Goal: Task Accomplishment & Management: Manage account settings

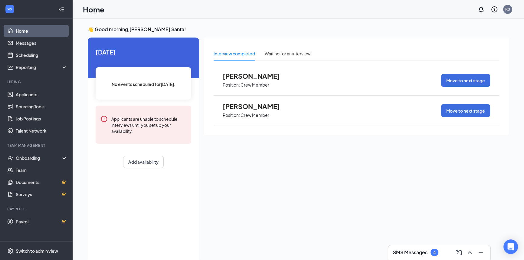
click at [418, 254] on h3 "SMS Messages" at bounding box center [410, 252] width 35 height 7
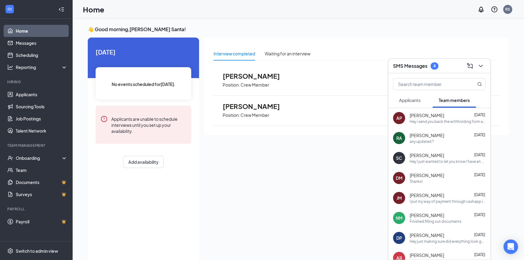
drag, startPoint x: 433, startPoint y: 117, endPoint x: 348, endPoint y: 155, distance: 92.9
click at [348, 155] on div "Interview completed Waiting for an interview [PERSON_NAME] Position: Crew Membe…" at bounding box center [356, 148] width 305 height 221
click at [32, 95] on link "Applicants" at bounding box center [42, 94] width 52 height 12
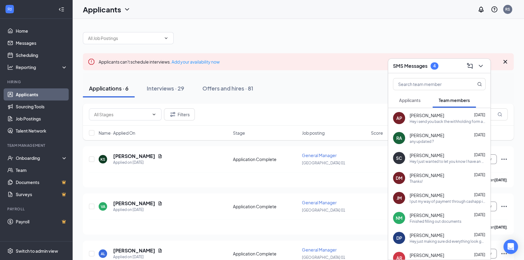
click at [288, 100] on div "Applications · 6 Interviews · 29 Offers and hires · 81" at bounding box center [298, 88] width 431 height 30
click at [169, 91] on div "Interviews · 29" at bounding box center [166, 88] width 38 height 8
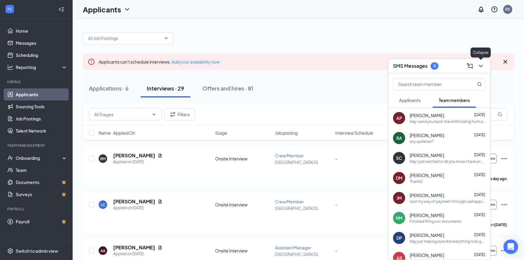
click at [480, 67] on icon "ChevronDown" at bounding box center [480, 65] width 7 height 7
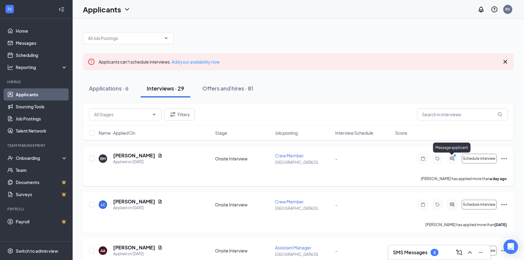
click at [453, 157] on icon "PrimaryDot" at bounding box center [455, 156] width 7 height 5
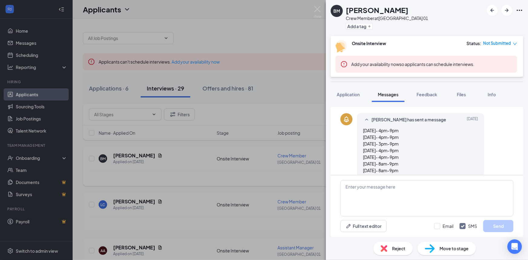
scroll to position [153, 0]
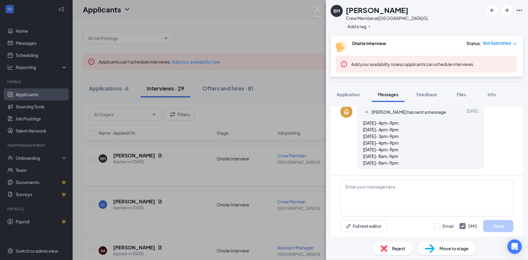
click at [250, 170] on div "[PERSON_NAME] Crew Member at [GEOGRAPHIC_DATA] 01 Add a tag Onsite Interview St…" at bounding box center [264, 130] width 528 height 260
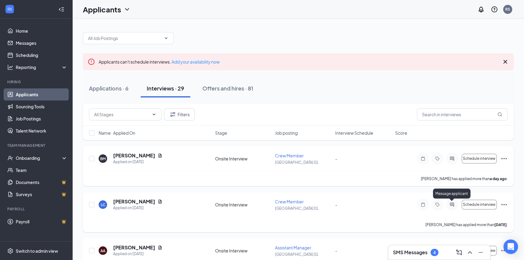
click at [451, 203] on icon "ActiveChat" at bounding box center [452, 205] width 4 height 4
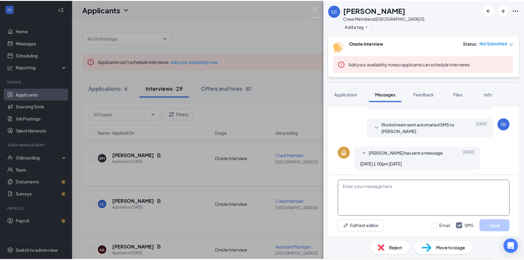
scroll to position [113, 0]
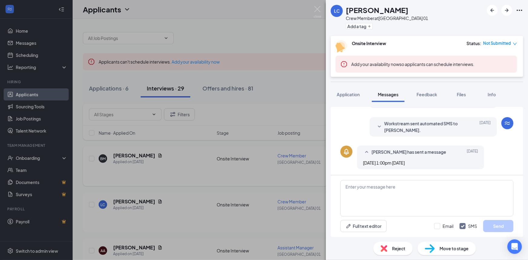
click at [217, 186] on div "[PERSON_NAME] Crew Member at [GEOGRAPHIC_DATA] 01 Add a tag Onsite Interview St…" at bounding box center [264, 130] width 528 height 260
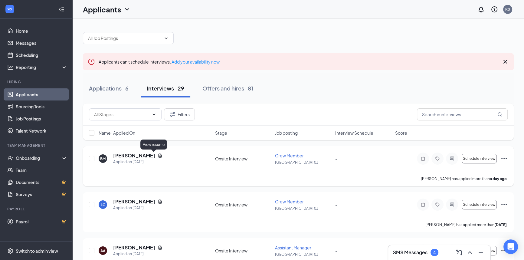
click at [159, 154] on icon "Document" at bounding box center [160, 155] width 3 height 4
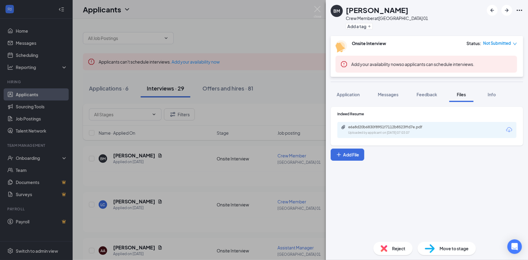
click at [448, 133] on div "e6a8d20b6830f8951f7112b8523ffd7e.pdf Uploaded by applicant on [DATE] 07:03:07" at bounding box center [427, 130] width 179 height 16
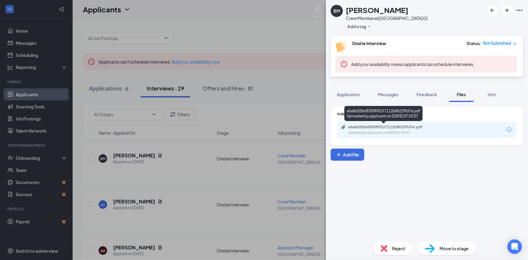
click at [412, 130] on div "Uploaded by applicant on [DATE] 07:03:07" at bounding box center [393, 132] width 91 height 5
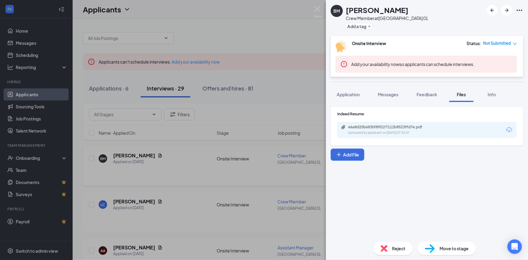
drag, startPoint x: 229, startPoint y: 188, endPoint x: 218, endPoint y: 170, distance: 20.6
click at [228, 186] on div "[PERSON_NAME] Crew Member at [GEOGRAPHIC_DATA] 01 Add a tag Onsite Interview St…" at bounding box center [264, 130] width 528 height 260
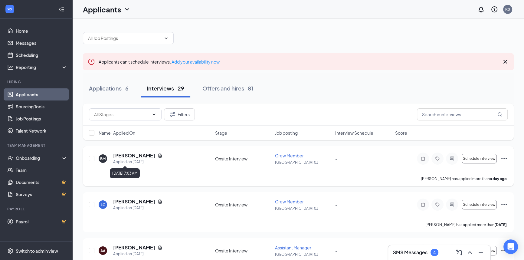
click at [129, 157] on h5 "[PERSON_NAME]" at bounding box center [134, 155] width 42 height 7
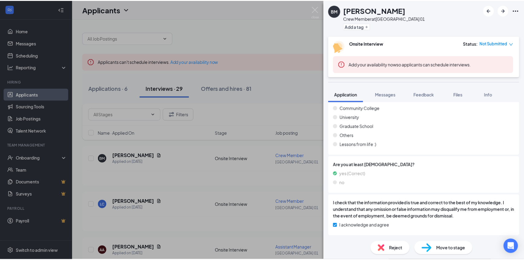
scroll to position [347, 0]
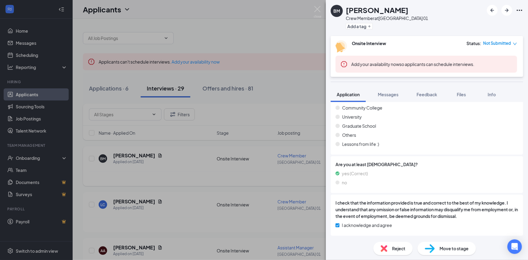
click at [188, 187] on div "[PERSON_NAME] Crew Member at [GEOGRAPHIC_DATA] 01 Add a tag Onsite Interview St…" at bounding box center [264, 130] width 528 height 260
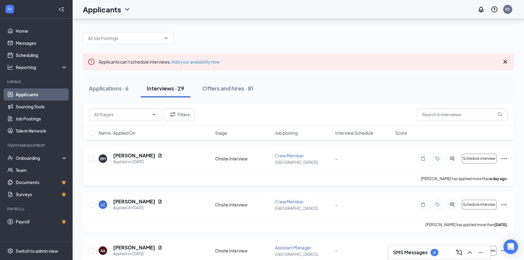
scroll to position [27, 0]
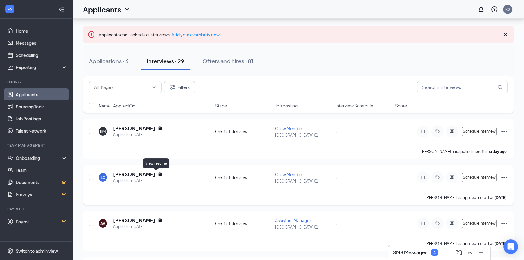
click at [159, 174] on icon "Document" at bounding box center [160, 174] width 3 height 4
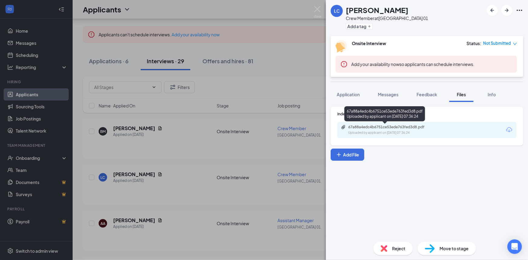
click at [405, 128] on div "67a88a4edc4b6751ce53ede763fed3d8.pdf" at bounding box center [390, 127] width 85 height 5
click at [206, 141] on div "[PERSON_NAME] Crew Member at [GEOGRAPHIC_DATA] 01 Add a tag Onsite Interview St…" at bounding box center [264, 130] width 528 height 260
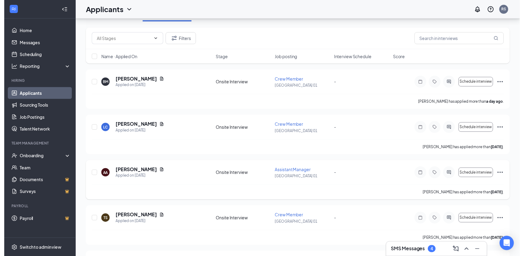
scroll to position [110, 0]
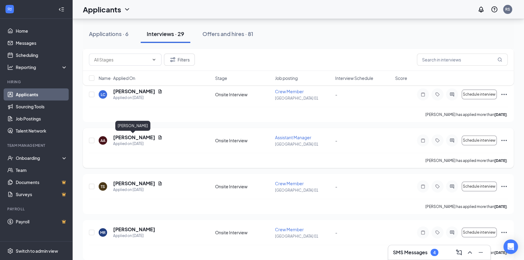
click at [158, 138] on icon "Document" at bounding box center [160, 137] width 5 height 5
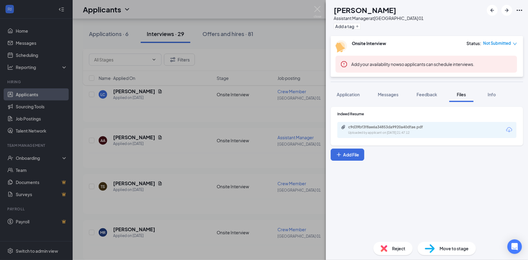
click at [383, 130] on div "c9d39bf3f8ae6a34853da9920a40dfae.pdf Uploaded by applicant on [DATE] 21:47:12" at bounding box center [390, 130] width 98 height 11
drag, startPoint x: 193, startPoint y: 174, endPoint x: 197, endPoint y: 175, distance: 4.0
click at [194, 174] on div "AA [PERSON_NAME] Assistant Manager at [GEOGRAPHIC_DATA] 01 Add a tag Onsite Int…" at bounding box center [264, 130] width 528 height 260
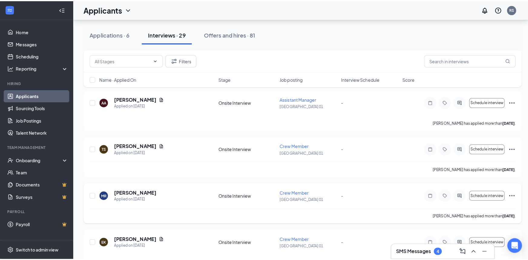
scroll to position [165, 0]
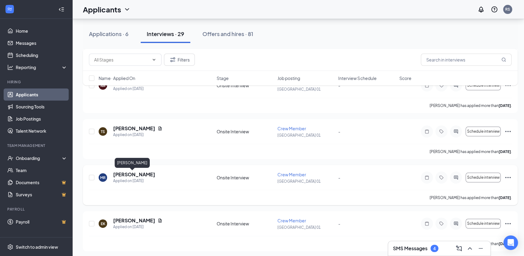
click at [136, 175] on h5 "[PERSON_NAME]" at bounding box center [134, 174] width 42 height 7
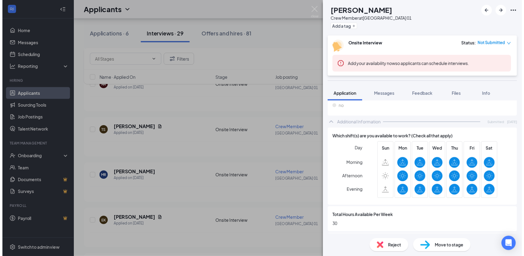
scroll to position [65, 0]
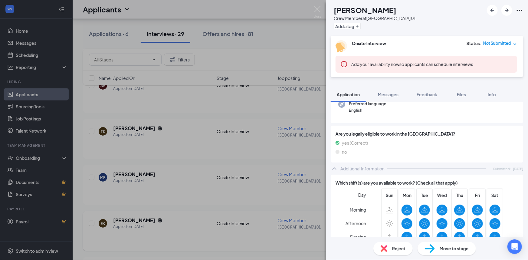
click at [217, 190] on div "MR [PERSON_NAME] Crew Member at [GEOGRAPHIC_DATA] 01 Add a tag Onsite Interview…" at bounding box center [264, 130] width 528 height 260
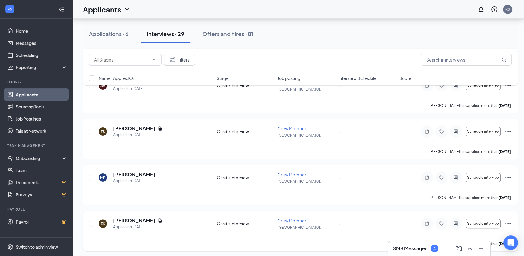
click at [150, 217] on div "[PERSON_NAME]" at bounding box center [137, 220] width 49 height 7
click at [158, 221] on icon "Document" at bounding box center [160, 220] width 5 height 5
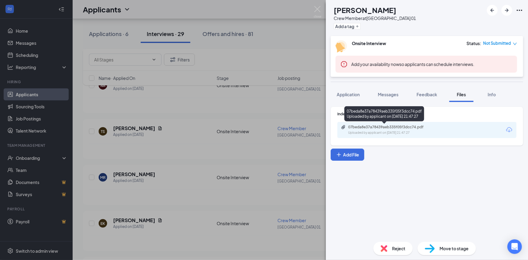
click at [400, 127] on div "07beda8e37a78439aeb335f05f3dcc74.pdf" at bounding box center [390, 127] width 85 height 5
click at [189, 124] on div "EK [PERSON_NAME] Crew Member at [GEOGRAPHIC_DATA] 01 Add a tag Onsite Interview…" at bounding box center [264, 130] width 528 height 260
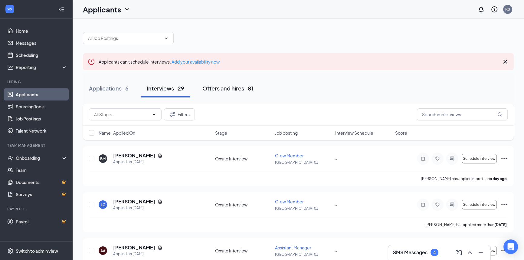
click at [242, 85] on div "Offers and hires · 81" at bounding box center [228, 88] width 51 height 8
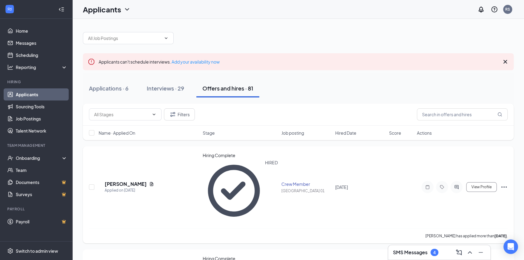
click at [502, 183] on icon "Ellipses" at bounding box center [504, 186] width 7 height 7
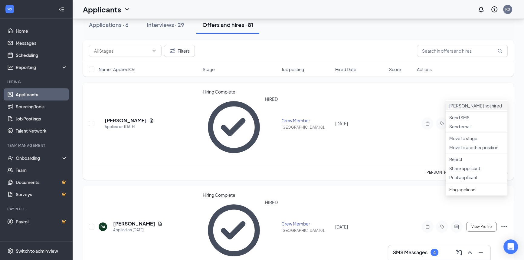
scroll to position [82, 0]
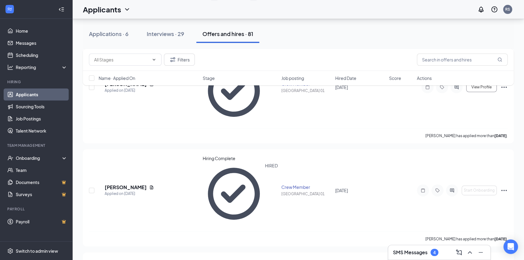
scroll to position [3193, 0]
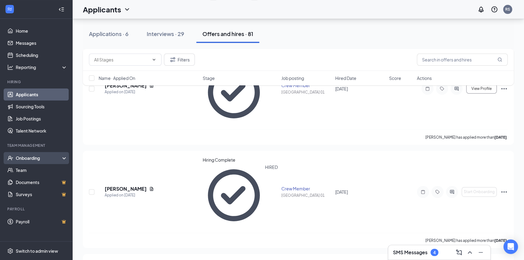
drag, startPoint x: 44, startPoint y: 160, endPoint x: 48, endPoint y: 160, distance: 3.9
click at [44, 160] on div "Onboarding" at bounding box center [39, 158] width 47 height 6
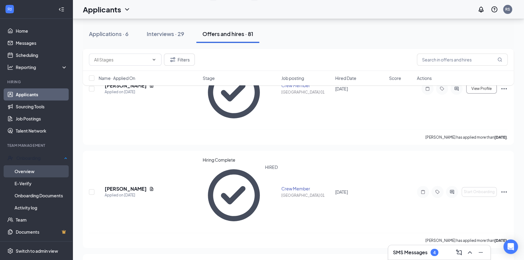
click at [35, 173] on link "Overview" at bounding box center [41, 171] width 53 height 12
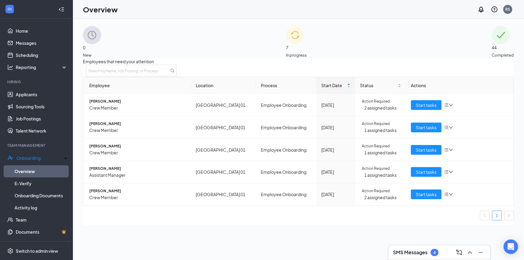
click at [492, 52] on span "Completed" at bounding box center [503, 55] width 22 height 6
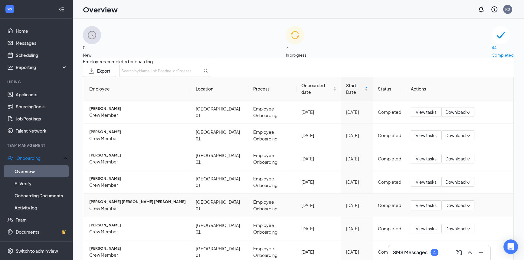
scroll to position [83, 0]
click at [483, 253] on icon "Minimize" at bounding box center [480, 252] width 7 height 7
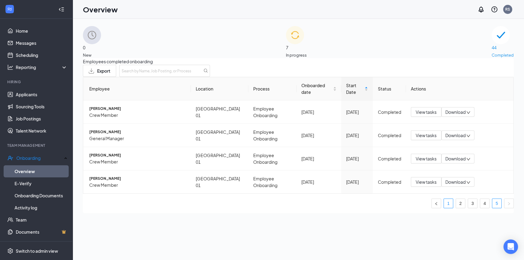
click at [444, 201] on link "1" at bounding box center [448, 203] width 9 height 9
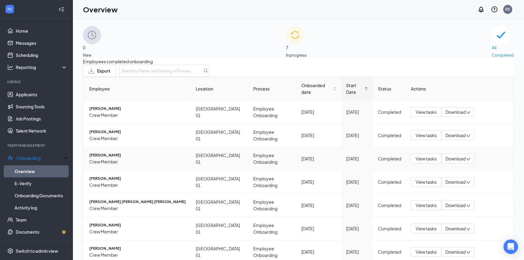
scroll to position [83, 0]
click at [28, 34] on link "Home" at bounding box center [42, 31] width 52 height 12
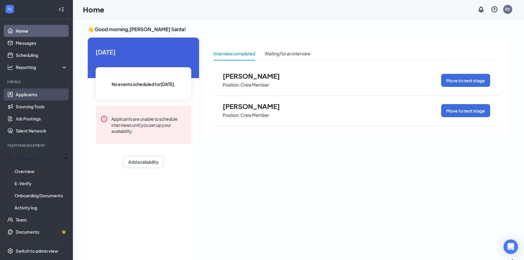
click at [37, 97] on link "Applicants" at bounding box center [42, 94] width 52 height 12
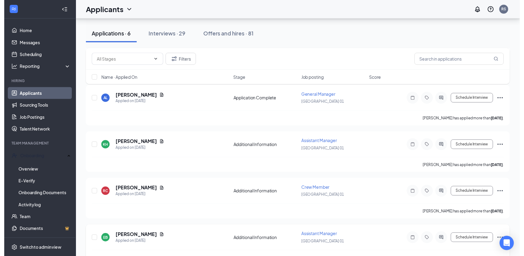
scroll to position [165, 0]
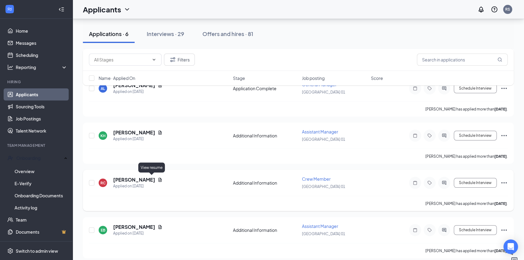
click at [158, 177] on icon "Document" at bounding box center [160, 179] width 5 height 5
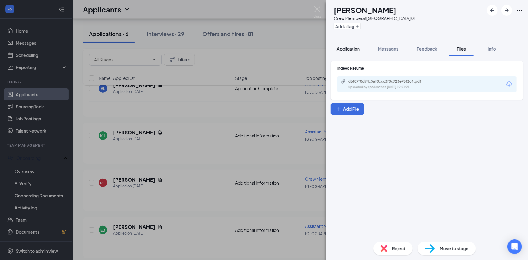
click at [344, 44] on button "Application" at bounding box center [348, 48] width 35 height 15
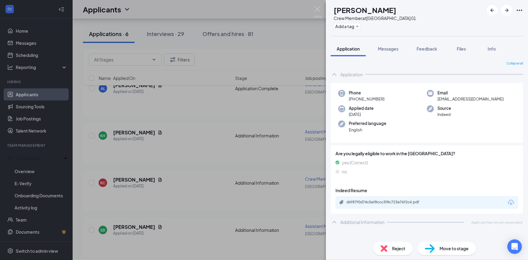
click at [182, 165] on div "[PERSON_NAME] [PERSON_NAME] Crew Member at [GEOGRAPHIC_DATA] 01 Add a tag Appli…" at bounding box center [264, 130] width 528 height 260
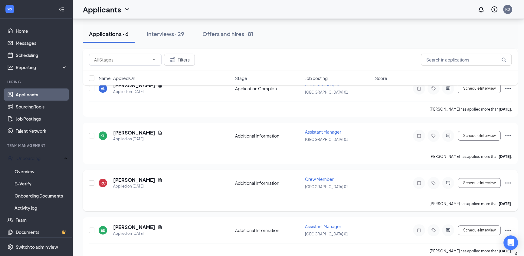
scroll to position [173, 0]
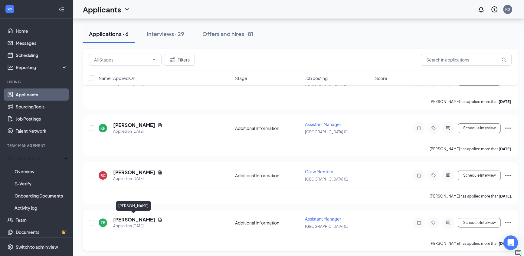
click at [139, 216] on h5 "[PERSON_NAME]" at bounding box center [134, 219] width 42 height 7
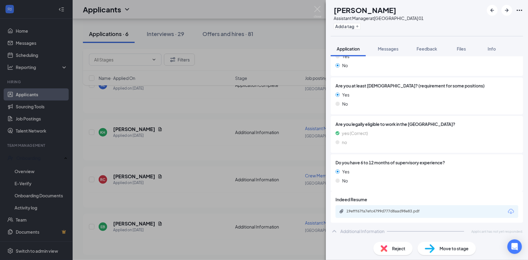
scroll to position [24, 0]
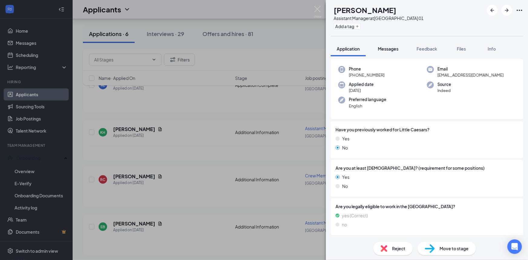
click at [388, 48] on span "Messages" at bounding box center [388, 48] width 21 height 5
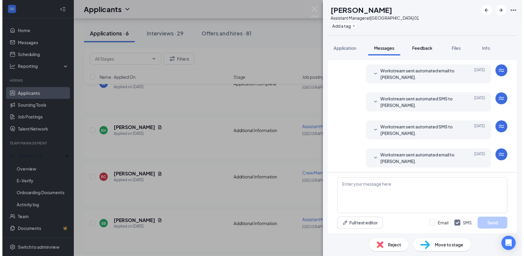
scroll to position [131, 0]
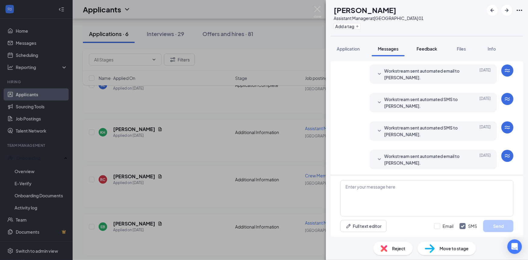
click at [428, 50] on span "Feedback" at bounding box center [427, 48] width 21 height 5
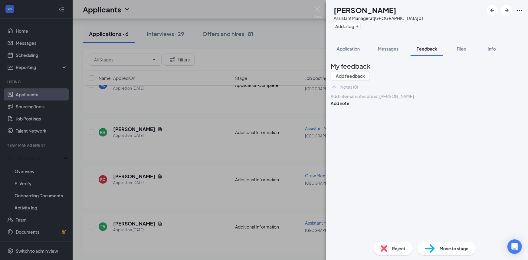
click at [248, 117] on div "EB [PERSON_NAME] Assistant Manager at [GEOGRAPHIC_DATA] 01 Add a tag Applicatio…" at bounding box center [264, 130] width 528 height 260
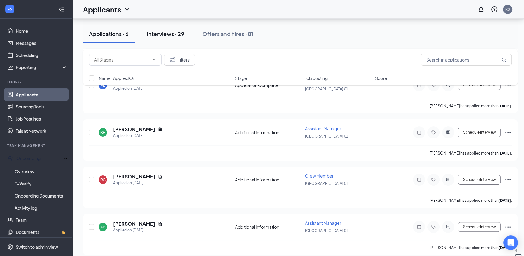
click at [170, 36] on div "Interviews · 29" at bounding box center [166, 34] width 38 height 8
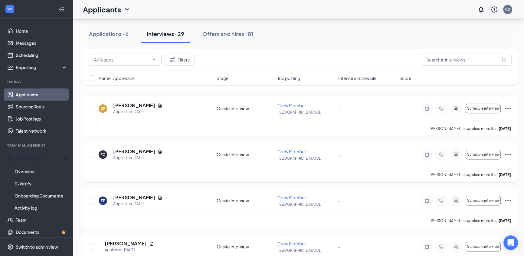
scroll to position [922, 0]
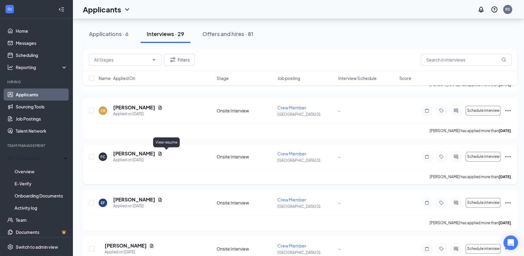
click at [163, 154] on icon "Document" at bounding box center [160, 153] width 5 height 5
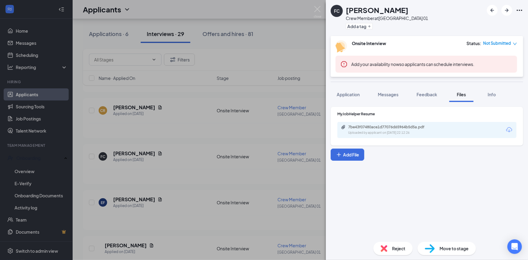
click at [395, 123] on div "7be43f07480ace1d77076d65964b5d5a.pdf Uploaded by applicant on [DATE] 22:12:26" at bounding box center [427, 130] width 179 height 16
click at [394, 128] on div "7be43f07480ace1d77076d65964b5d5a.pdf" at bounding box center [390, 127] width 85 height 5
click at [197, 137] on div "FC [PERSON_NAME] Crew Member at [GEOGRAPHIC_DATA] 01 Add a tag Onsite Interview…" at bounding box center [264, 130] width 528 height 260
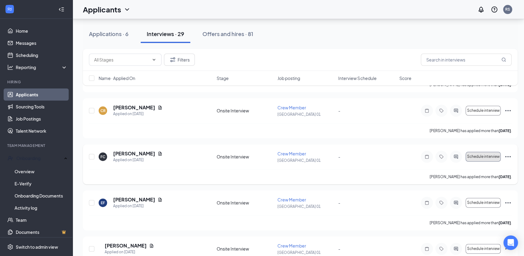
click at [489, 157] on span "Schedule interview" at bounding box center [483, 156] width 33 height 4
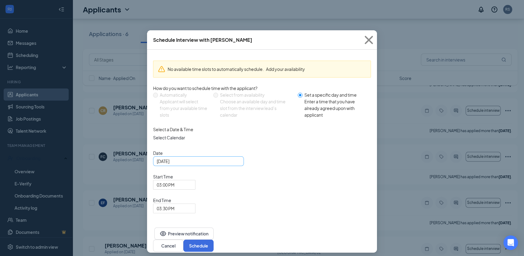
click at [236, 164] on div "[DATE]" at bounding box center [199, 161] width 84 height 7
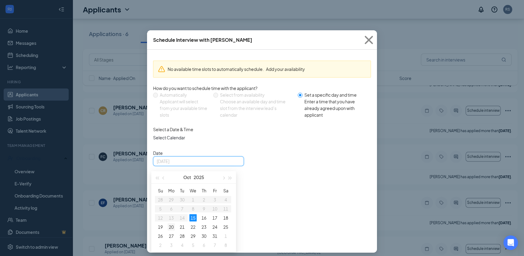
click at [168, 230] on div "20" at bounding box center [171, 226] width 7 height 7
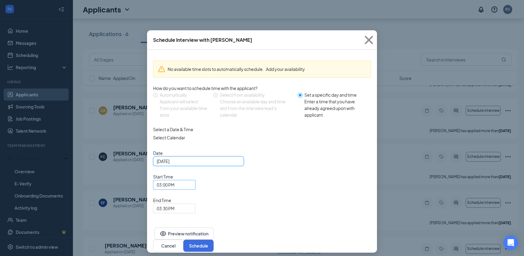
click at [196, 180] on div "03:00 PM" at bounding box center [174, 185] width 42 height 10
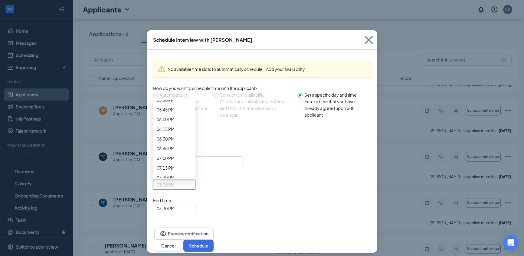
scroll to position [680, 0]
click at [192, 204] on span "03:30 PM" at bounding box center [174, 208] width 35 height 9
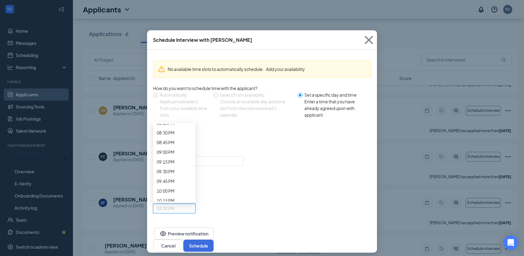
scroll to position [789, 0]
click at [192, 180] on span "01:00 PM" at bounding box center [174, 184] width 35 height 9
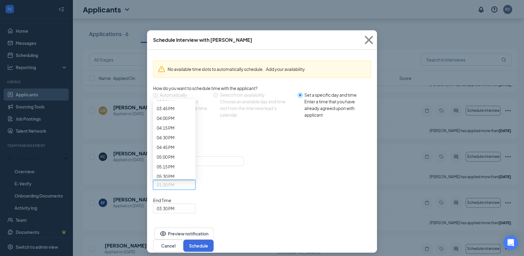
scroll to position [608, 0]
click at [192, 204] on span "03:30 PM" at bounding box center [174, 208] width 35 height 9
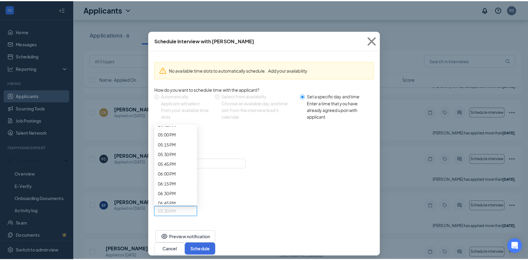
scroll to position [624, 0]
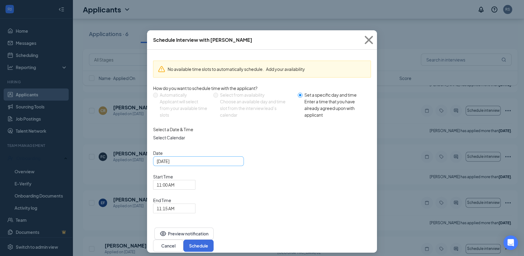
click at [238, 164] on div "[DATE]" at bounding box center [199, 161] width 84 height 7
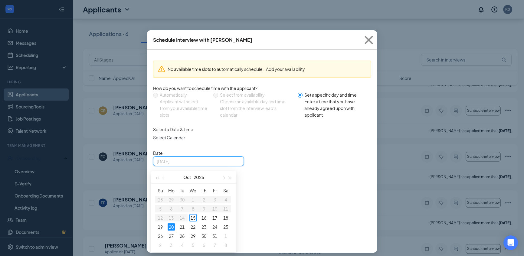
type input "[DATE]"
click at [169, 230] on div "20" at bounding box center [171, 226] width 7 height 7
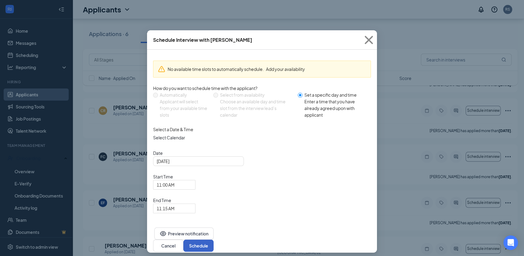
click at [214, 239] on button "Schedule" at bounding box center [198, 245] width 30 height 12
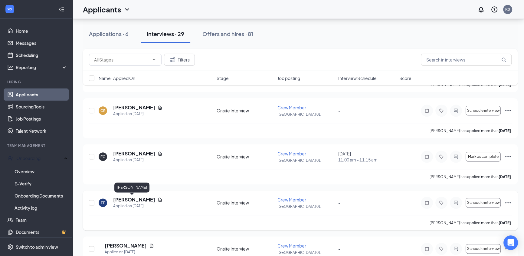
click at [130, 199] on h5 "[PERSON_NAME]" at bounding box center [134, 199] width 42 height 7
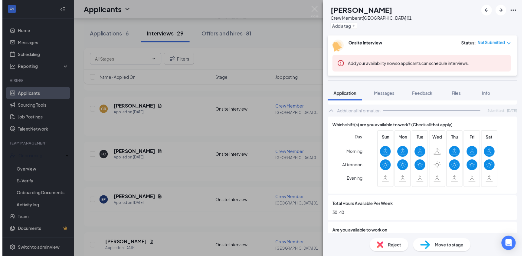
scroll to position [165, 0]
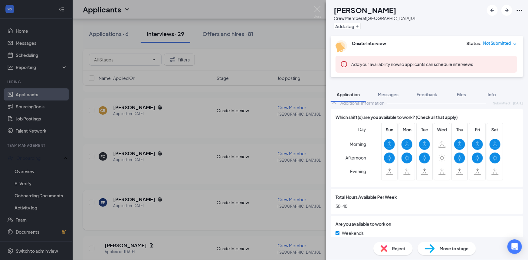
drag, startPoint x: 171, startPoint y: 193, endPoint x: 199, endPoint y: 196, distance: 28.9
click at [172, 193] on div "EF [PERSON_NAME] Crew Member at [GEOGRAPHIC_DATA] 01 Add a tag Onsite Interview…" at bounding box center [264, 130] width 528 height 260
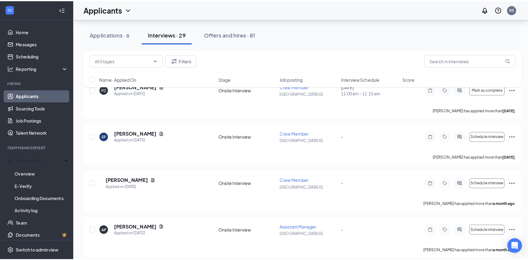
scroll to position [1005, 0]
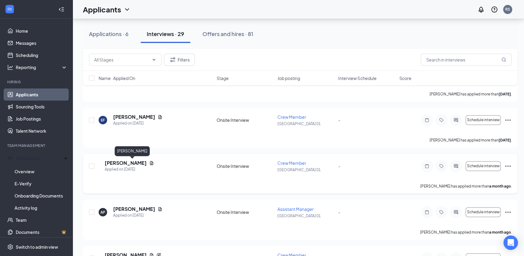
click at [131, 162] on h5 "[PERSON_NAME]" at bounding box center [126, 163] width 42 height 7
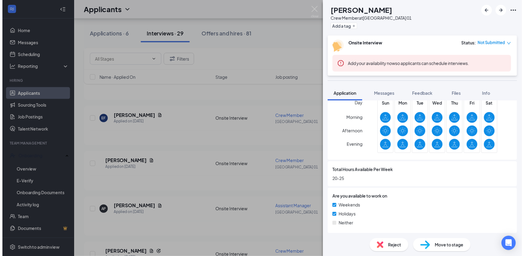
scroll to position [193, 0]
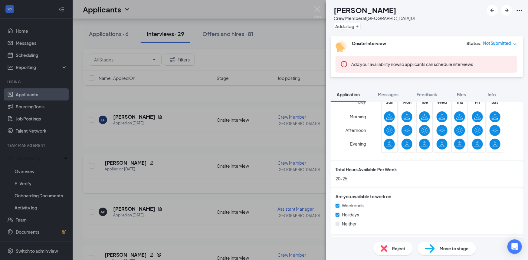
drag, startPoint x: 173, startPoint y: 178, endPoint x: 176, endPoint y: 176, distance: 4.3
click at [173, 178] on div "TB [PERSON_NAME] Crew Member at [GEOGRAPHIC_DATA] 01 Add a tag Onsite Interview…" at bounding box center [264, 130] width 528 height 260
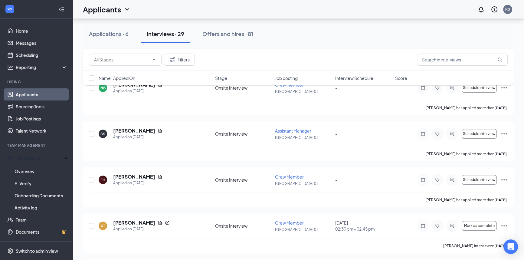
scroll to position [357, 0]
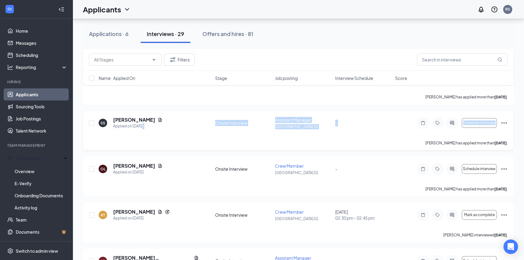
drag, startPoint x: 188, startPoint y: 132, endPoint x: 196, endPoint y: 141, distance: 12.4
click at [196, 141] on div "SS [PERSON_NAME] Applied on [DATE] Onsite Interview Assistant Manager [GEOGRAPH…" at bounding box center [298, 130] width 431 height 40
click at [200, 173] on div "OL [PERSON_NAME] Applied on [DATE]" at bounding box center [155, 169] width 113 height 13
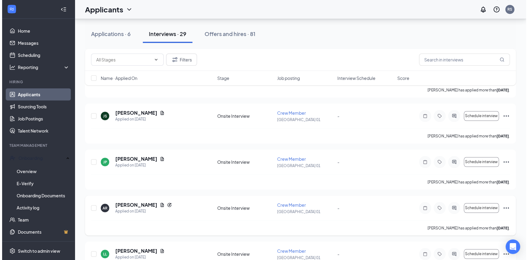
scroll to position [633, 0]
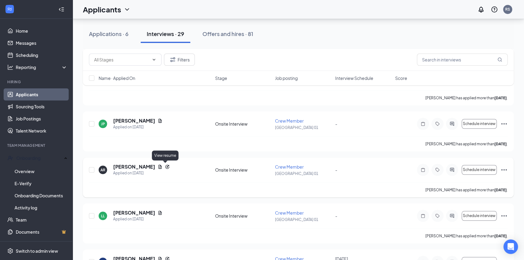
click at [163, 166] on icon "Document" at bounding box center [160, 166] width 5 height 5
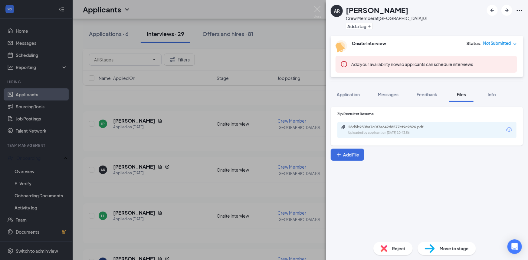
click at [466, 132] on div "28d5b930ba7c0f7e642d8577cf9c9826.pdf Uploaded by applicant on [DATE] 10:43:56" at bounding box center [427, 130] width 179 height 16
drag, startPoint x: 351, startPoint y: 88, endPoint x: 348, endPoint y: 94, distance: 6.4
click at [351, 88] on button "Application" at bounding box center [348, 94] width 35 height 15
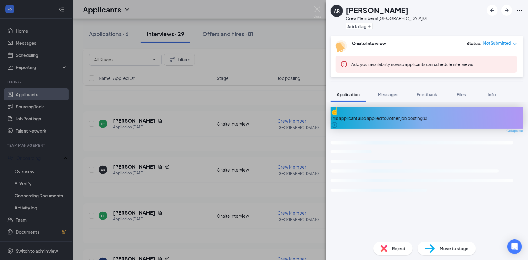
click at [348, 94] on span "Application" at bounding box center [348, 94] width 23 height 5
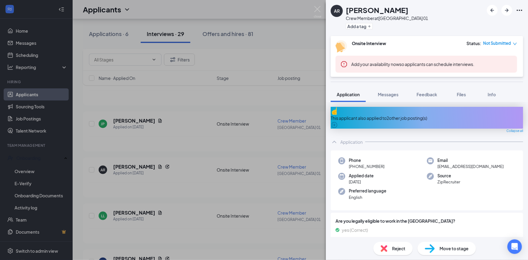
click at [203, 197] on div "AR [PERSON_NAME] Crew Member at [GEOGRAPHIC_DATA] 01 Add a tag Onsite Interview…" at bounding box center [264, 130] width 528 height 260
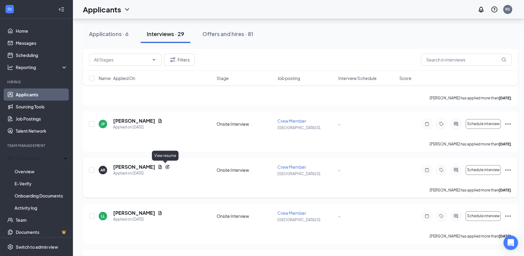
click at [162, 166] on icon "Document" at bounding box center [160, 167] width 3 height 4
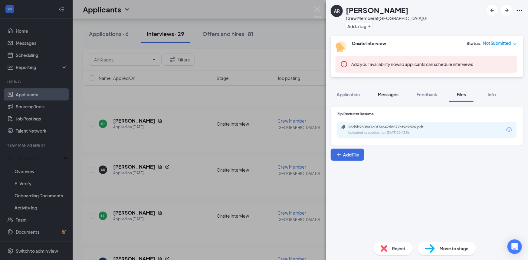
drag, startPoint x: 393, startPoint y: 94, endPoint x: 390, endPoint y: 98, distance: 4.3
click at [393, 94] on span "Messages" at bounding box center [388, 94] width 21 height 5
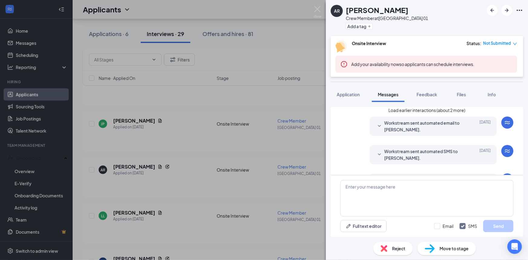
click at [202, 190] on div "AR [PERSON_NAME] Crew Member at [GEOGRAPHIC_DATA] 01 Add a tag Onsite Interview…" at bounding box center [264, 130] width 528 height 260
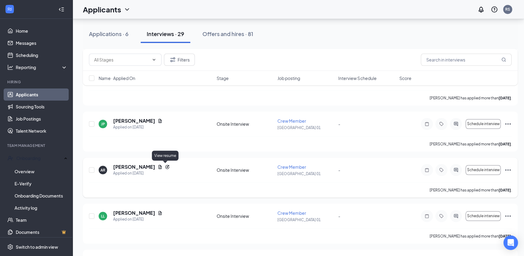
click at [163, 166] on icon "Document" at bounding box center [160, 166] width 5 height 5
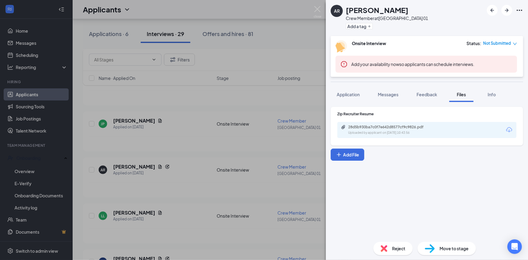
click at [445, 133] on div "28d5b930ba7c0f7e642d8577cf9c9826.pdf Uploaded by applicant on [DATE] 10:43:56" at bounding box center [427, 130] width 179 height 16
click at [499, 130] on div "28d5b930ba7c0f7e642d8577cf9c9826.pdf Uploaded by applicant on [DATE] 10:43:56" at bounding box center [427, 130] width 179 height 16
click at [511, 129] on icon "Download" at bounding box center [509, 129] width 7 height 7
click at [453, 95] on div "AR [PERSON_NAME] Crew Member at [GEOGRAPHIC_DATA] 01 Add a tag Onsite Interview…" at bounding box center [427, 130] width 202 height 260
click at [282, 128] on div "AR [PERSON_NAME] Crew Member at [GEOGRAPHIC_DATA] 01 Add a tag Onsite Interview…" at bounding box center [264, 130] width 528 height 260
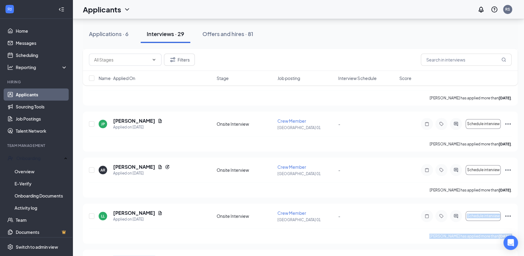
scroll to position [793, 0]
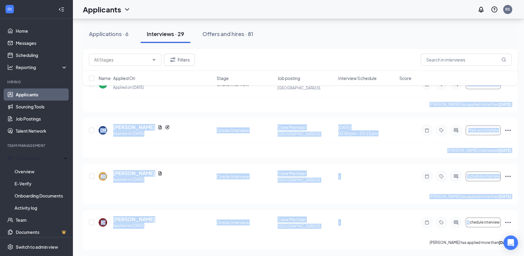
drag, startPoint x: 442, startPoint y: 273, endPoint x: 473, endPoint y: 273, distance: 31.5
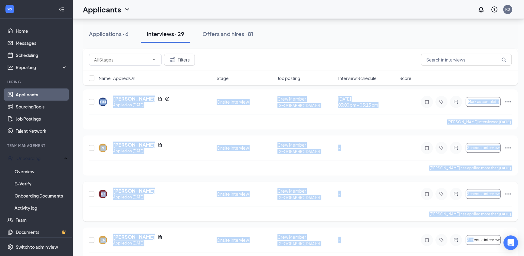
click at [418, 201] on div "[PERSON_NAME] [PERSON_NAME] Applied on [DATE] Onsite Interview Crew Member [GEO…" at bounding box center [300, 196] width 423 height 19
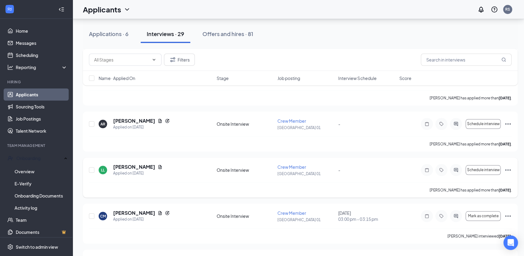
scroll to position [655, 0]
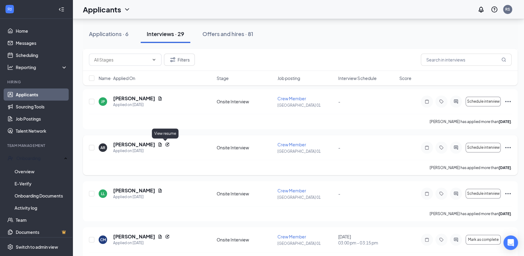
click at [163, 143] on icon "Document" at bounding box center [160, 144] width 5 height 5
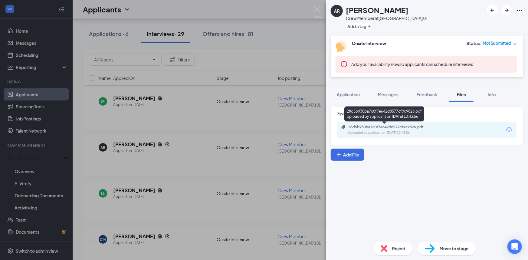
click at [405, 132] on div "Uploaded by applicant on [DATE] 10:43:56" at bounding box center [393, 132] width 91 height 5
click at [201, 134] on div "AR [PERSON_NAME] Crew Member at [GEOGRAPHIC_DATA] 01 Add a tag Onsite Interview…" at bounding box center [264, 130] width 528 height 260
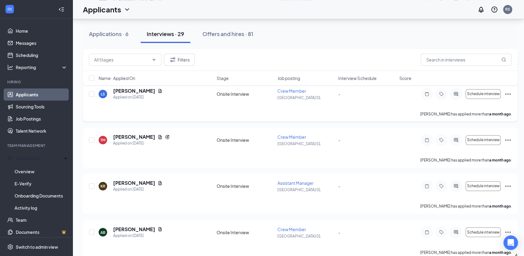
scroll to position [1225, 0]
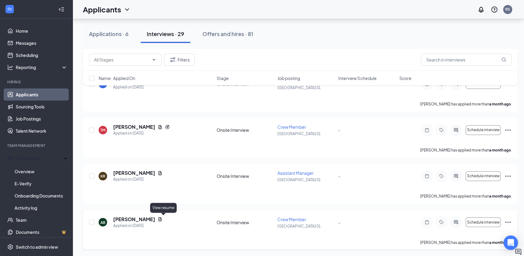
click at [163, 217] on icon "Document" at bounding box center [160, 218] width 5 height 5
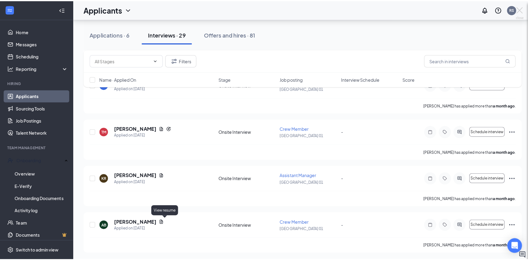
scroll to position [1221, 0]
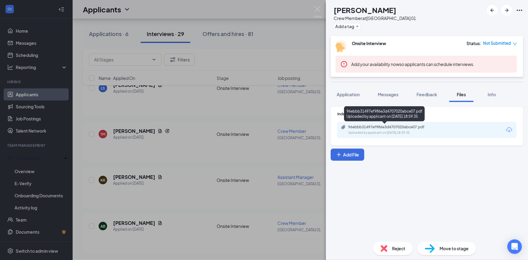
click at [391, 130] on div "96ebbb31497ef986e3d4707020abce07.pdf Uploaded by applicant on [DATE] 18:59:35" at bounding box center [390, 130] width 98 height 11
drag, startPoint x: 353, startPoint y: 90, endPoint x: 352, endPoint y: 102, distance: 12.4
click at [353, 90] on button "Application" at bounding box center [348, 94] width 35 height 15
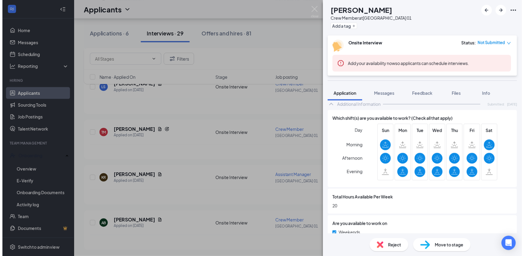
scroll to position [165, 0]
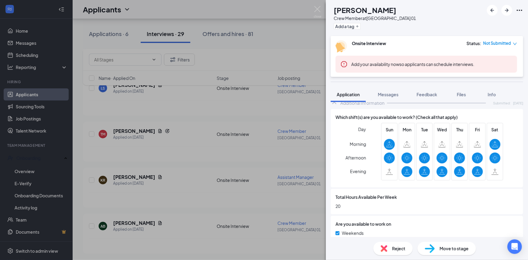
click at [138, 214] on div "AB [PERSON_NAME] Crew Member at [GEOGRAPHIC_DATA] 01 Add a tag Onsite Interview…" at bounding box center [264, 130] width 528 height 260
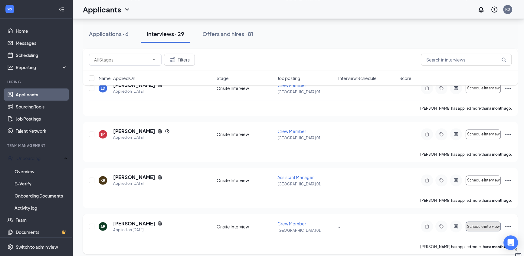
click at [479, 229] on button "Schedule interview" at bounding box center [483, 226] width 35 height 10
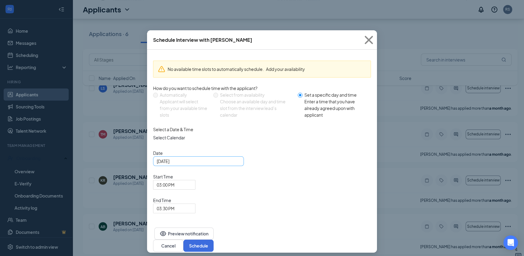
click at [238, 164] on div "[DATE]" at bounding box center [199, 161] width 84 height 7
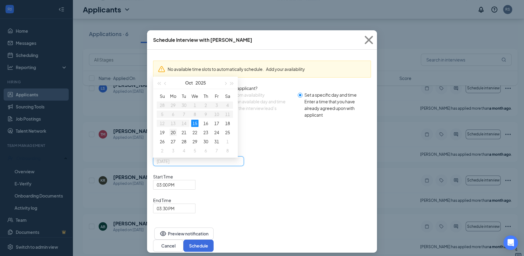
type input "[DATE]"
click at [175, 136] on div "20" at bounding box center [173, 132] width 7 height 7
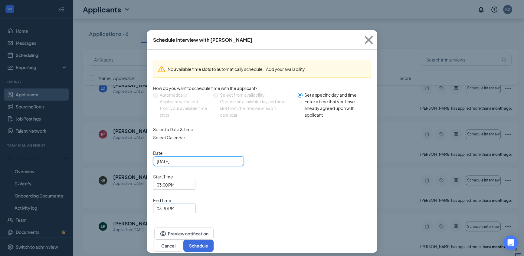
click at [186, 204] on span "03:30 PM" at bounding box center [172, 212] width 30 height 16
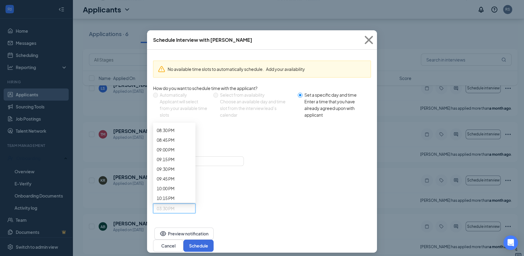
click at [214, 239] on button "Schedule" at bounding box center [198, 245] width 30 height 12
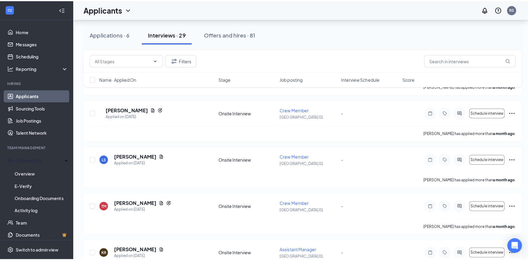
scroll to position [1142, 0]
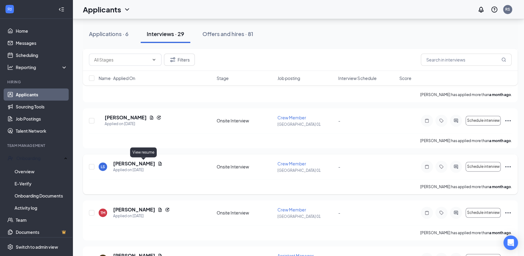
click at [159, 163] on icon "Document" at bounding box center [160, 164] width 3 height 4
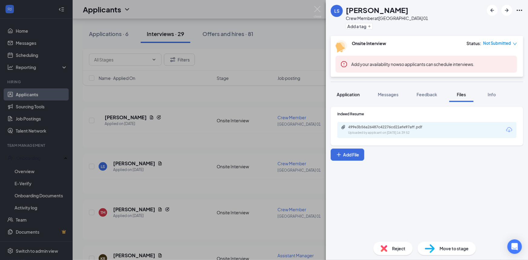
click at [347, 95] on span "Application" at bounding box center [348, 94] width 23 height 5
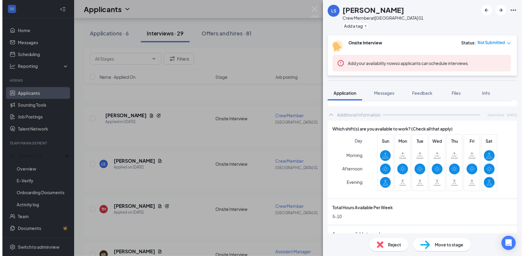
scroll to position [165, 0]
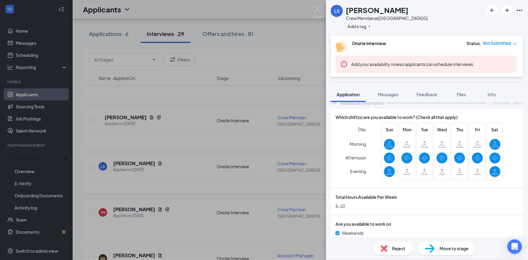
drag, startPoint x: 188, startPoint y: 175, endPoint x: 146, endPoint y: 164, distance: 43.2
click at [184, 173] on div "LS [PERSON_NAME] Crew Member at [GEOGRAPHIC_DATA] 01 Add a tag Onsite Interview…" at bounding box center [264, 130] width 528 height 260
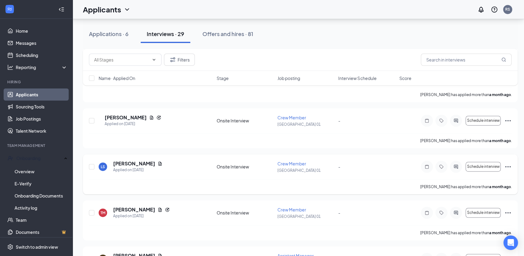
click at [159, 162] on icon "Document" at bounding box center [160, 164] width 3 height 4
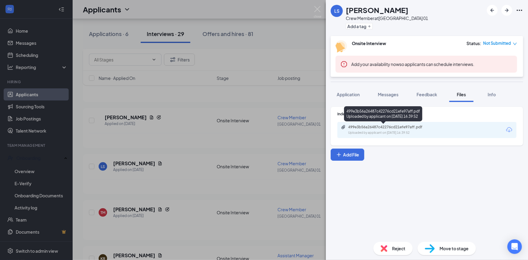
click at [428, 128] on div "499e3b56a26487c42276cd21efe97aff.pdf" at bounding box center [390, 127] width 85 height 5
click at [224, 166] on div "LS [PERSON_NAME] Crew Member at [GEOGRAPHIC_DATA] 01 Add a tag Onsite Interview…" at bounding box center [264, 130] width 528 height 260
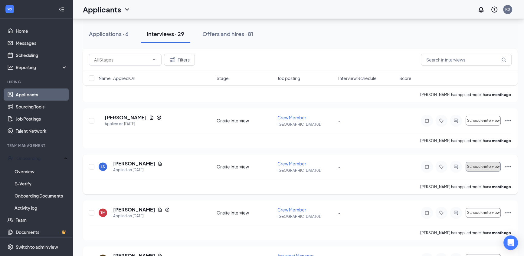
click at [485, 167] on span "Schedule interview" at bounding box center [483, 166] width 33 height 4
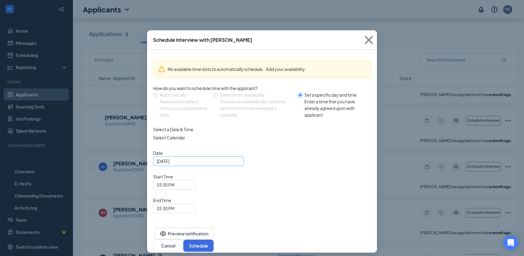
click at [237, 164] on div "[DATE]" at bounding box center [199, 161] width 84 height 7
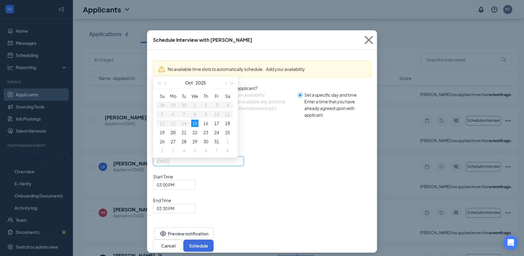
click at [171, 136] on div "20" at bounding box center [173, 132] width 7 height 7
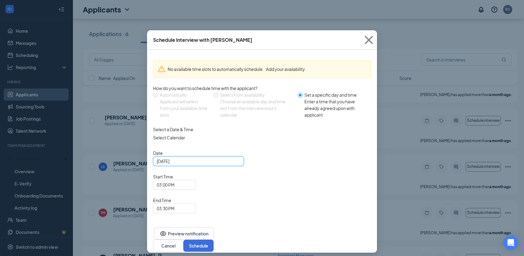
click at [237, 164] on div "[DATE]" at bounding box center [199, 161] width 84 height 7
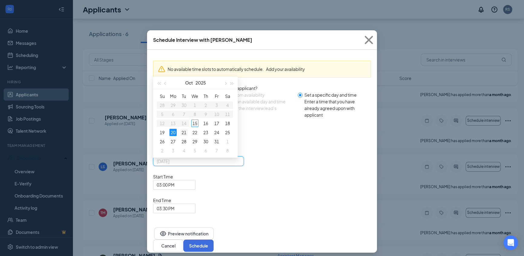
type input "[DATE]"
click at [183, 136] on div "21" at bounding box center [183, 132] width 7 height 7
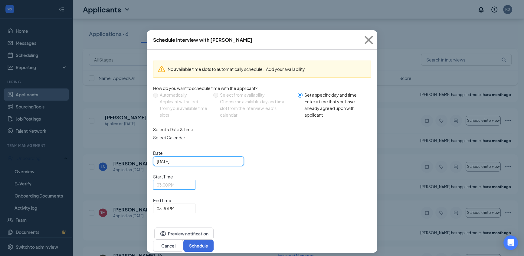
click at [192, 180] on span "03:00 PM" at bounding box center [174, 184] width 35 height 9
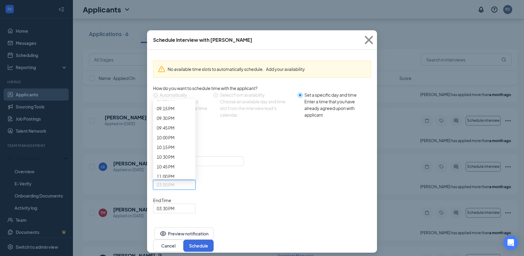
scroll to position [839, 0]
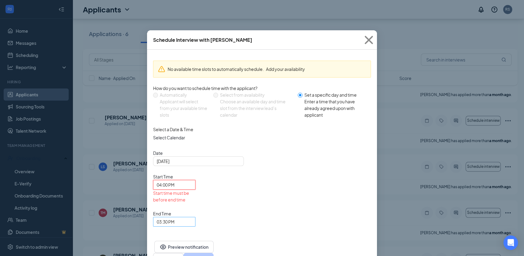
click at [196, 217] on div "03:30 PM" at bounding box center [174, 222] width 42 height 10
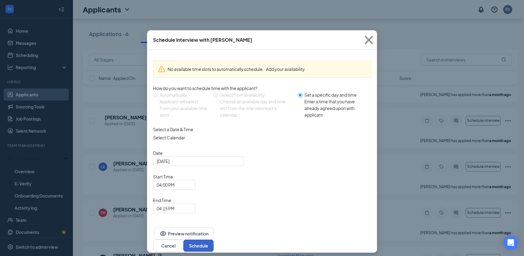
click at [214, 239] on button "Schedule" at bounding box center [198, 245] width 30 height 12
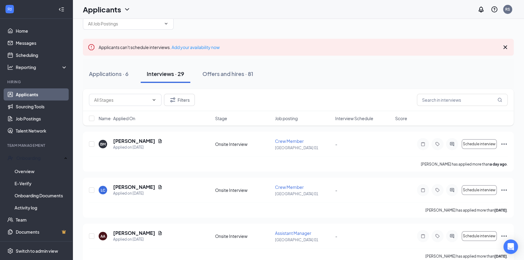
scroll to position [0, 0]
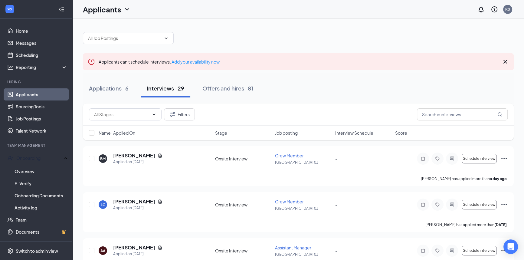
click at [42, 97] on link "Applicants" at bounding box center [42, 94] width 52 height 12
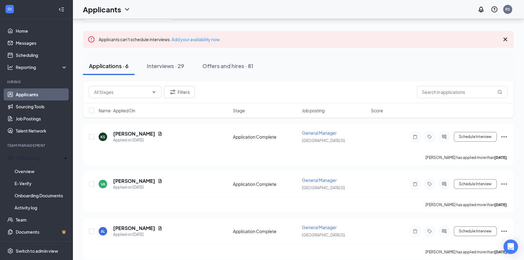
scroll to position [25, 0]
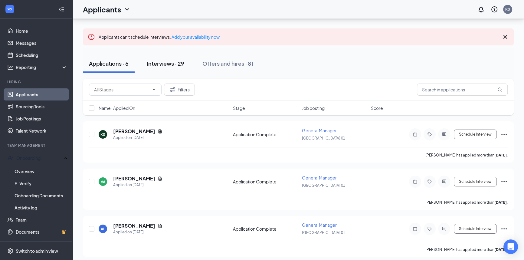
click at [166, 64] on div "Interviews · 29" at bounding box center [166, 64] width 38 height 8
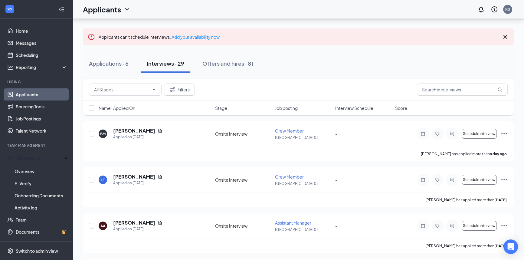
click at [237, 64] on div "Offers and hires · 81" at bounding box center [228, 64] width 51 height 8
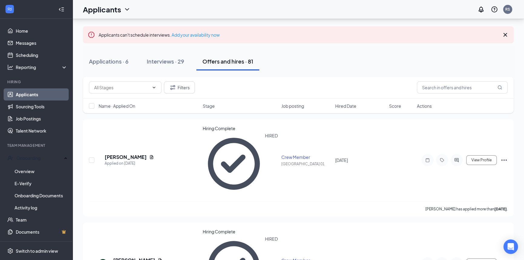
scroll to position [20, 0]
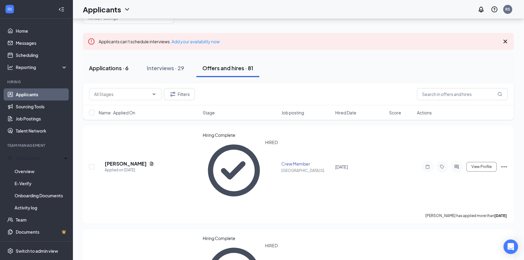
click at [106, 65] on div "Applications · 6" at bounding box center [109, 68] width 40 height 8
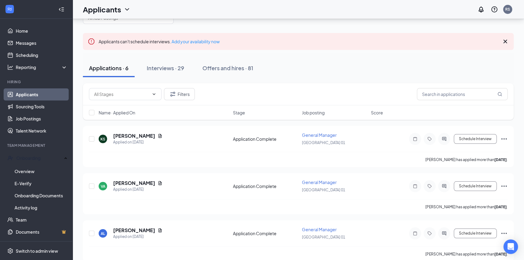
click at [38, 93] on link "Applicants" at bounding box center [42, 94] width 52 height 12
click at [38, 33] on link "Home" at bounding box center [42, 31] width 52 height 12
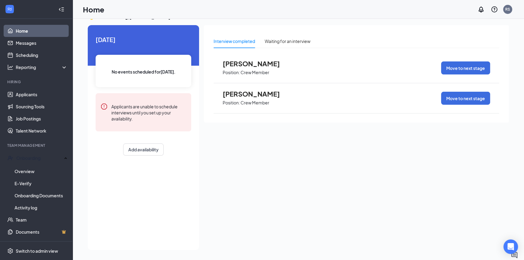
click at [27, 31] on link "Home" at bounding box center [42, 31] width 52 height 12
click at [33, 43] on link "Messages" at bounding box center [42, 43] width 52 height 12
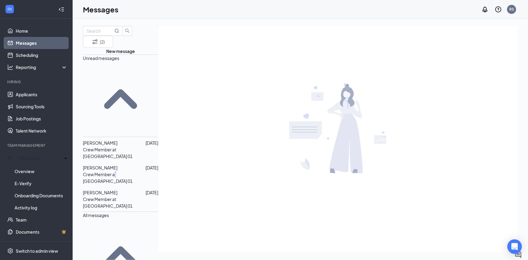
click at [127, 171] on p "Crew Member at [GEOGRAPHIC_DATA] 01" at bounding box center [120, 177] width 75 height 13
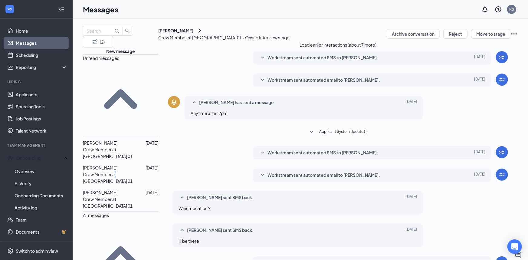
scroll to position [110, 0]
click at [122, 196] on p "Crew Member at [GEOGRAPHIC_DATA] 01" at bounding box center [120, 202] width 75 height 13
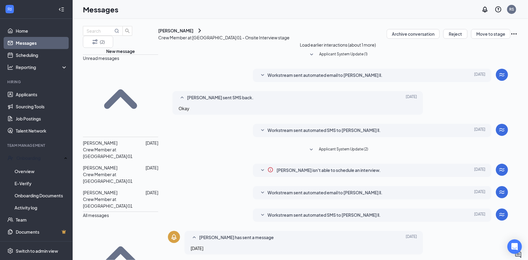
scroll to position [100, 0]
click at [106, 146] on p "Crew Member at [GEOGRAPHIC_DATA] 01" at bounding box center [120, 152] width 75 height 13
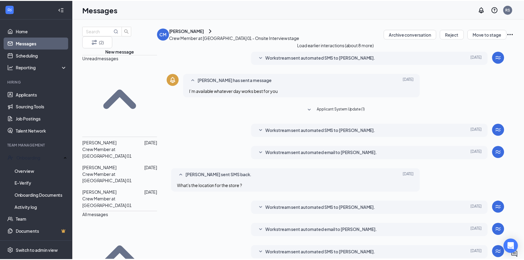
scroll to position [127, 0]
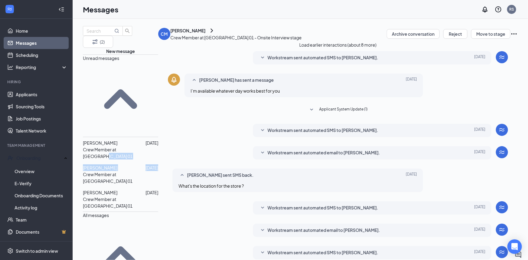
drag, startPoint x: 155, startPoint y: 89, endPoint x: 157, endPoint y: 92, distance: 3.9
click at [45, 96] on link "Applicants" at bounding box center [42, 94] width 52 height 12
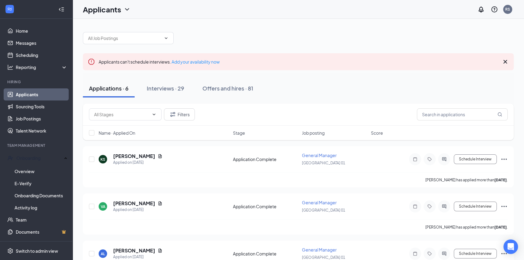
scroll to position [27, 0]
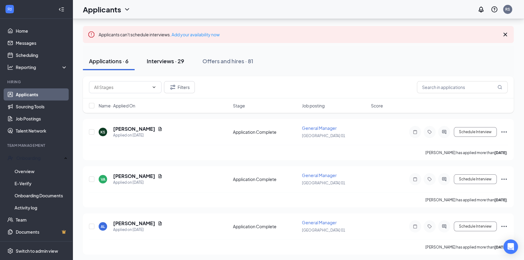
click at [172, 58] on div "Interviews · 29" at bounding box center [166, 61] width 38 height 8
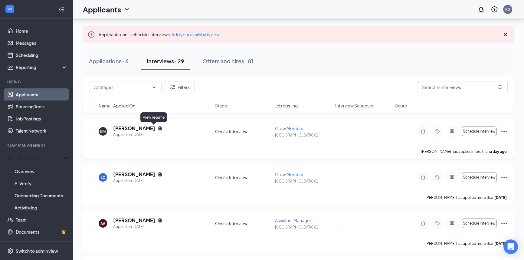
click at [159, 127] on icon "Document" at bounding box center [160, 128] width 3 height 4
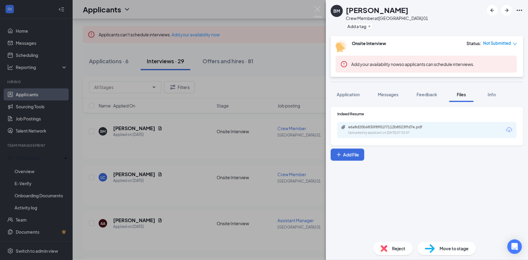
click at [182, 159] on div "[PERSON_NAME] Crew Member at [GEOGRAPHIC_DATA] 01 Add a tag Onsite Interview St…" at bounding box center [264, 130] width 528 height 260
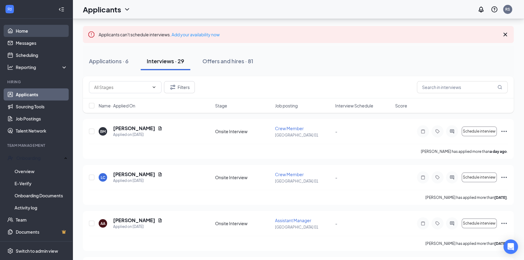
click at [27, 32] on link "Home" at bounding box center [42, 31] width 52 height 12
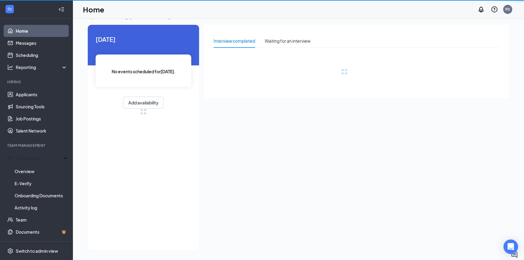
scroll to position [12, 0]
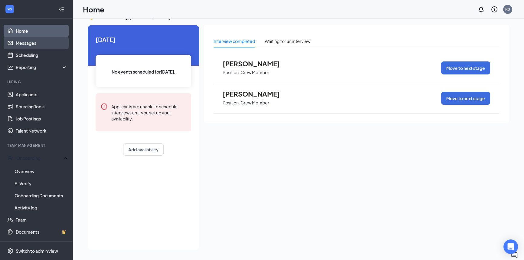
click at [35, 43] on link "Messages" at bounding box center [42, 43] width 52 height 12
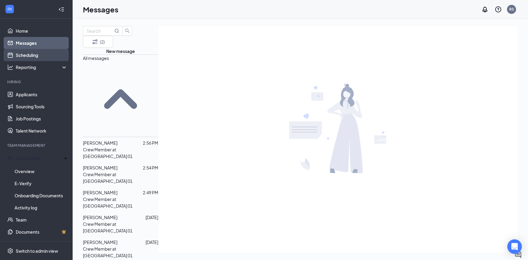
click at [43, 58] on link "Scheduling" at bounding box center [42, 55] width 52 height 12
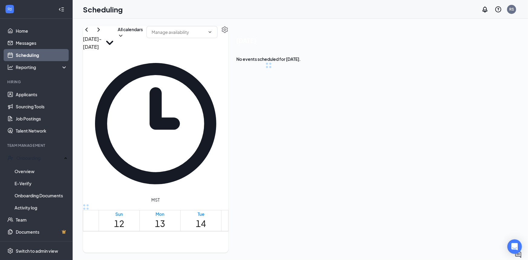
scroll to position [297, 0]
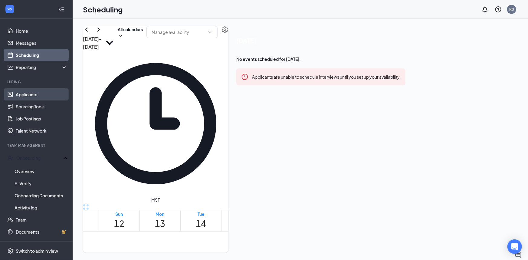
click at [41, 93] on link "Applicants" at bounding box center [42, 94] width 52 height 12
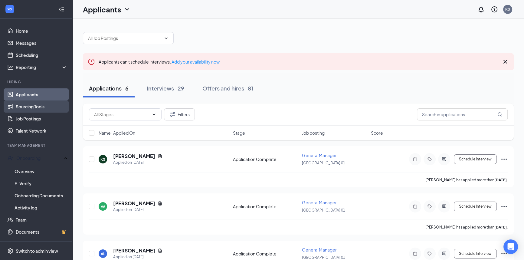
click at [30, 106] on link "Sourcing Tools" at bounding box center [42, 106] width 52 height 12
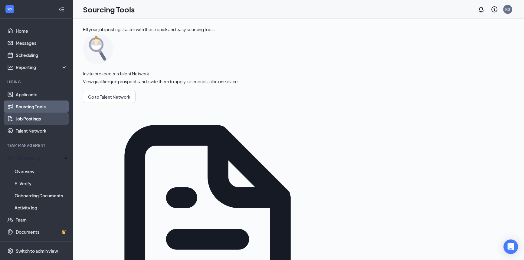
click at [40, 122] on link "Job Postings" at bounding box center [42, 119] width 52 height 12
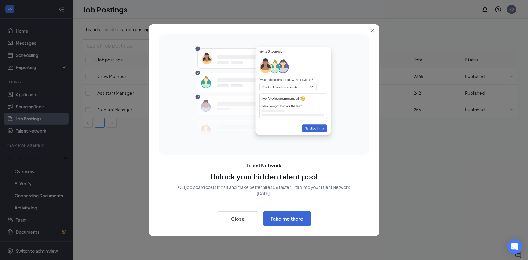
drag, startPoint x: 96, startPoint y: 193, endPoint x: 132, endPoint y: 166, distance: 45.2
click at [96, 193] on div at bounding box center [264, 130] width 528 height 260
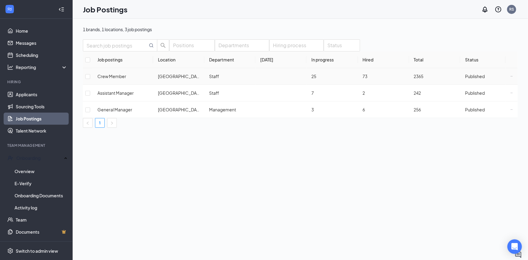
click at [143, 85] on td "Crew Member" at bounding box center [123, 76] width 61 height 17
click at [36, 132] on link "Talent Network" at bounding box center [42, 131] width 52 height 12
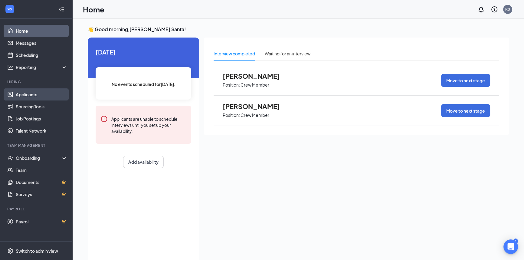
click at [39, 99] on link "Applicants" at bounding box center [42, 94] width 52 height 12
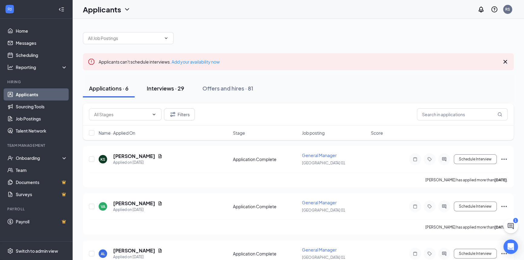
click at [163, 91] on div "Interviews · 29" at bounding box center [166, 88] width 38 height 8
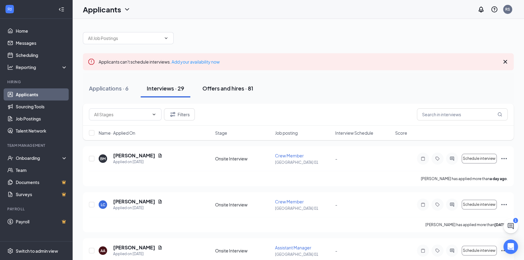
click at [243, 88] on div "Offers and hires · 81" at bounding box center [228, 88] width 51 height 8
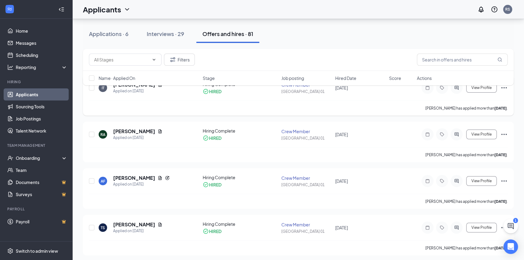
scroll to position [65, 0]
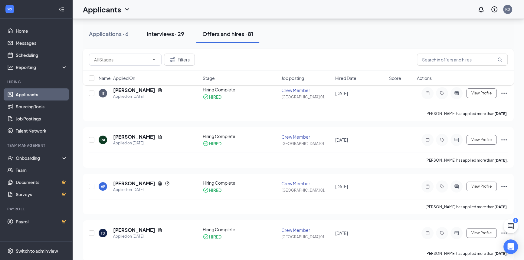
click at [171, 35] on div "Interviews · 29" at bounding box center [166, 34] width 38 height 8
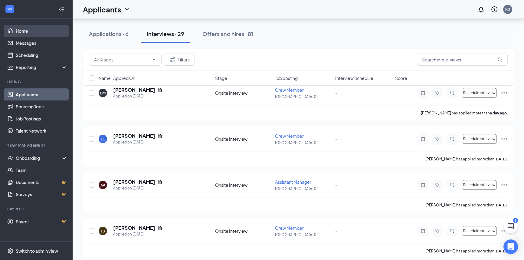
click at [34, 33] on link "Home" at bounding box center [42, 31] width 52 height 12
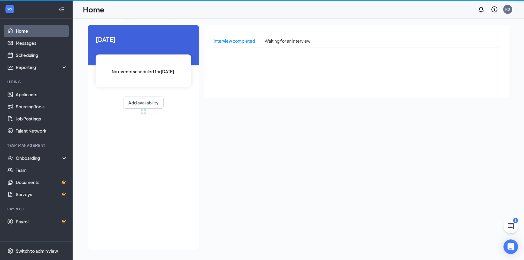
scroll to position [12, 0]
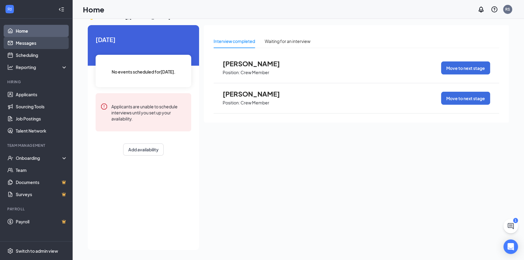
click at [38, 41] on link "Messages" at bounding box center [42, 43] width 52 height 12
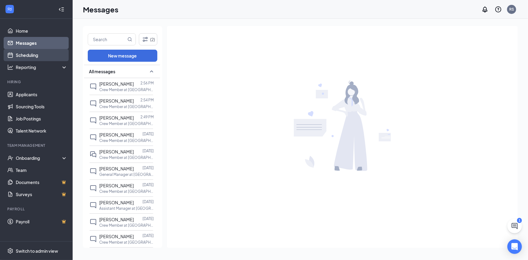
click at [25, 54] on link "Scheduling" at bounding box center [42, 55] width 52 height 12
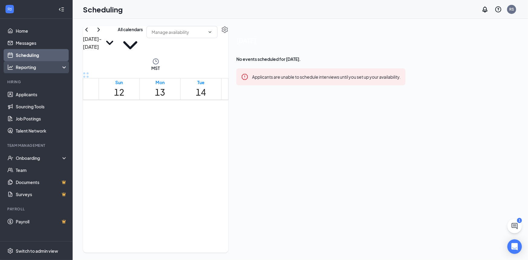
scroll to position [297, 0]
click at [39, 95] on link "Applicants" at bounding box center [42, 94] width 52 height 12
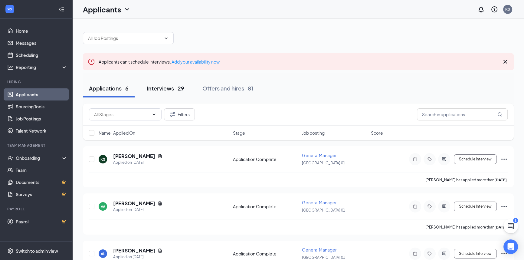
click at [168, 88] on div "Interviews · 29" at bounding box center [166, 88] width 38 height 8
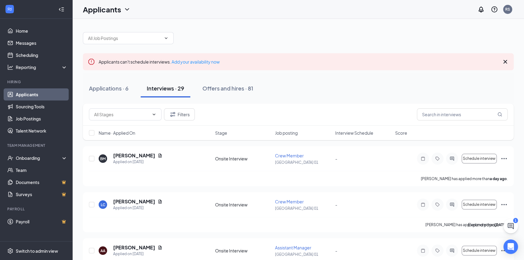
click at [510, 223] on icon "ChatActive" at bounding box center [511, 226] width 6 height 6
click at [456, 227] on h3 "SMS Messages" at bounding box center [473, 223] width 35 height 8
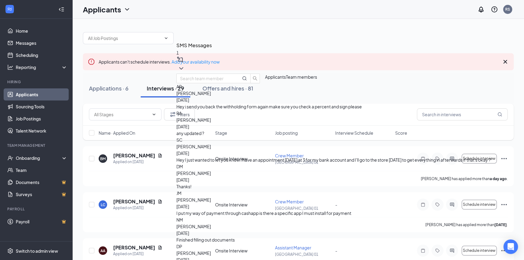
click at [325, 109] on div "Filters" at bounding box center [298, 114] width 419 height 12
click at [34, 28] on link "Home" at bounding box center [42, 31] width 52 height 12
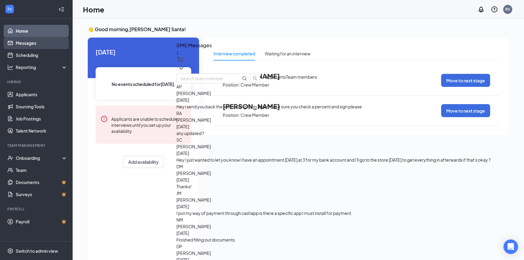
click at [28, 41] on link "Messages" at bounding box center [42, 43] width 52 height 12
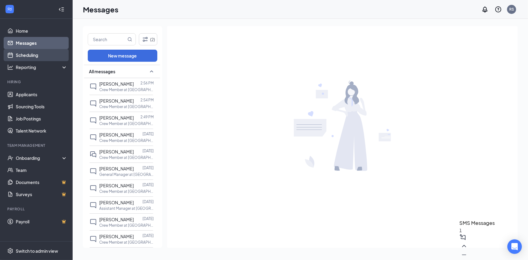
click at [42, 55] on link "Scheduling" at bounding box center [42, 55] width 52 height 12
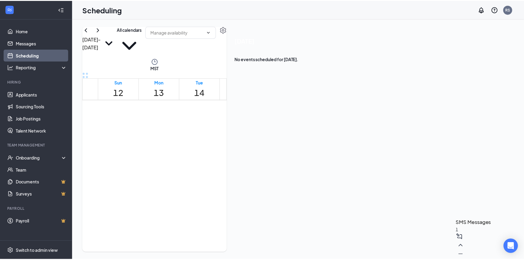
scroll to position [297, 0]
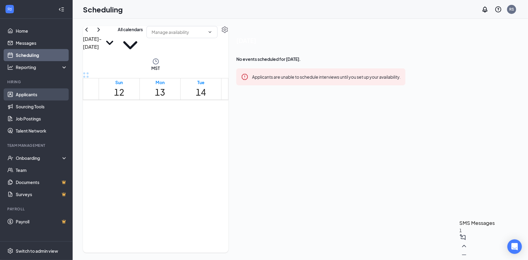
click at [40, 94] on link "Applicants" at bounding box center [42, 94] width 52 height 12
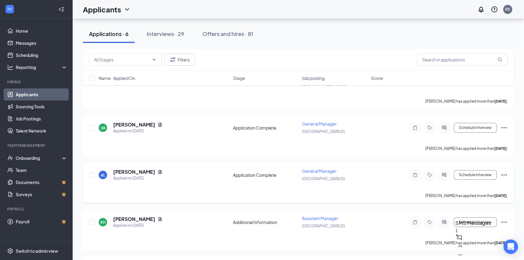
scroll to position [82, 0]
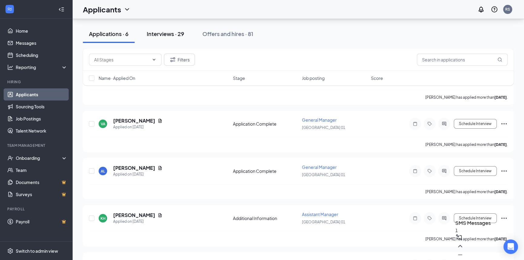
click at [177, 33] on div "Interviews · 29" at bounding box center [166, 34] width 38 height 8
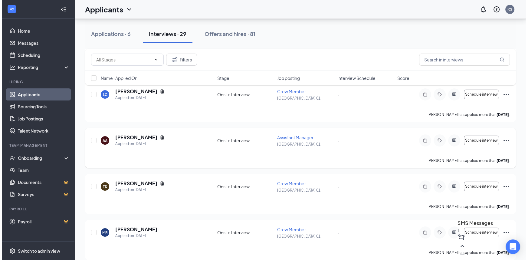
scroll to position [137, 0]
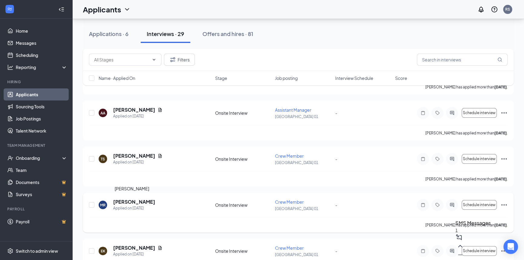
click at [129, 201] on h5 "[PERSON_NAME]" at bounding box center [134, 202] width 42 height 7
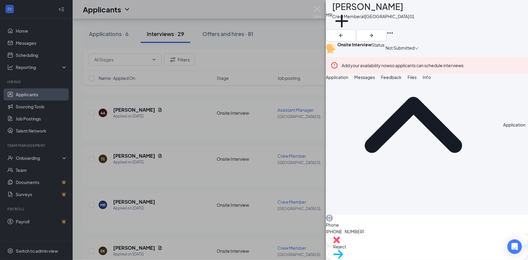
scroll to position [55, 0]
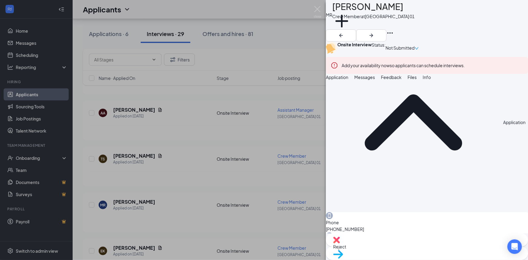
click at [375, 80] on span "Messages" at bounding box center [364, 76] width 21 height 5
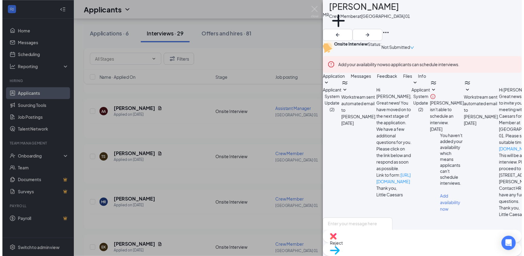
scroll to position [113, 0]
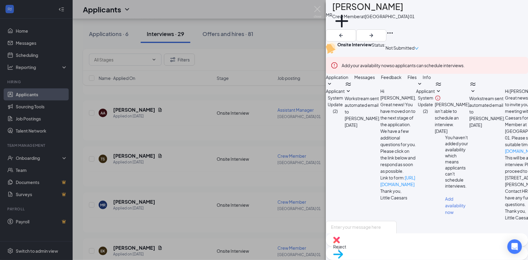
click at [266, 133] on div "MR Madillyn Rae Crew Member at Tucson 01 Add a tag Onsite Interview Status : No…" at bounding box center [264, 130] width 528 height 260
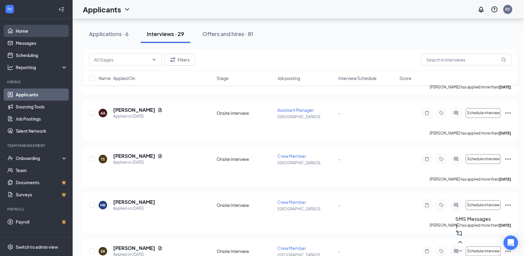
click at [25, 30] on link "Home" at bounding box center [42, 31] width 52 height 12
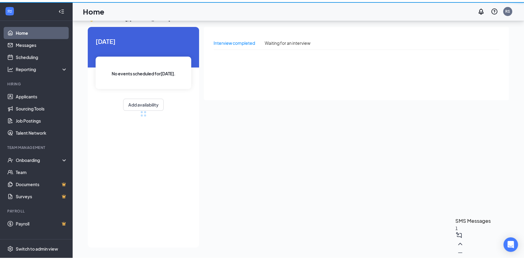
scroll to position [12, 0]
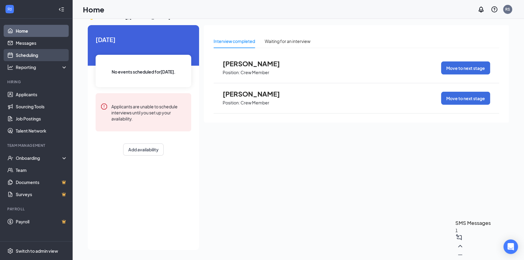
click at [46, 54] on link "Scheduling" at bounding box center [42, 55] width 52 height 12
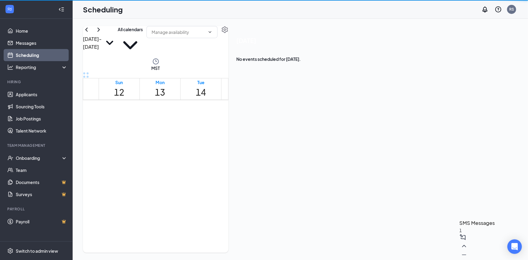
scroll to position [297, 0]
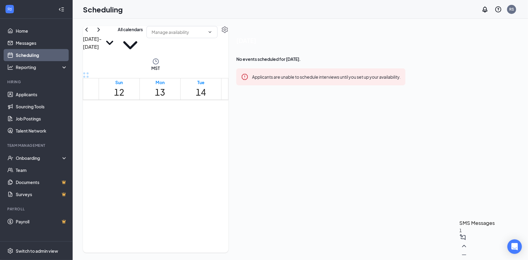
click at [460, 227] on h3 "SMS Messages" at bounding box center [477, 223] width 35 height 8
